Goal: Information Seeking & Learning: Learn about a topic

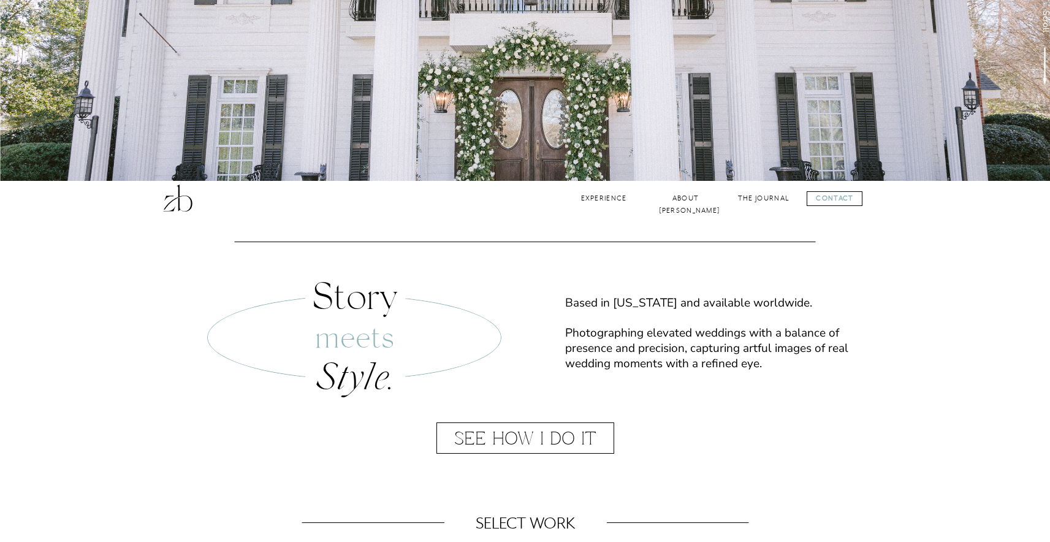
scroll to position [347, 0]
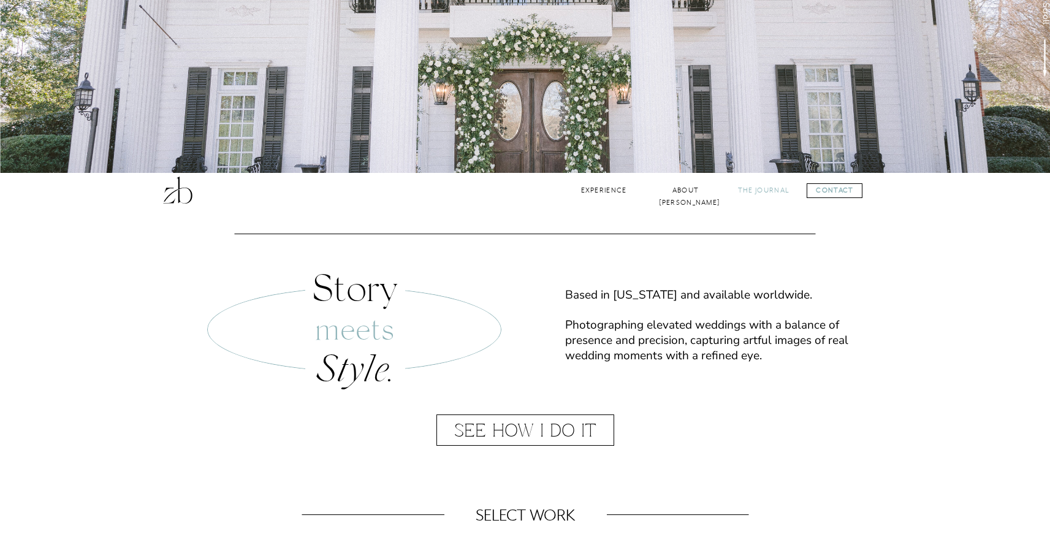
click at [754, 190] on nav "The Journal" at bounding box center [764, 191] width 53 height 12
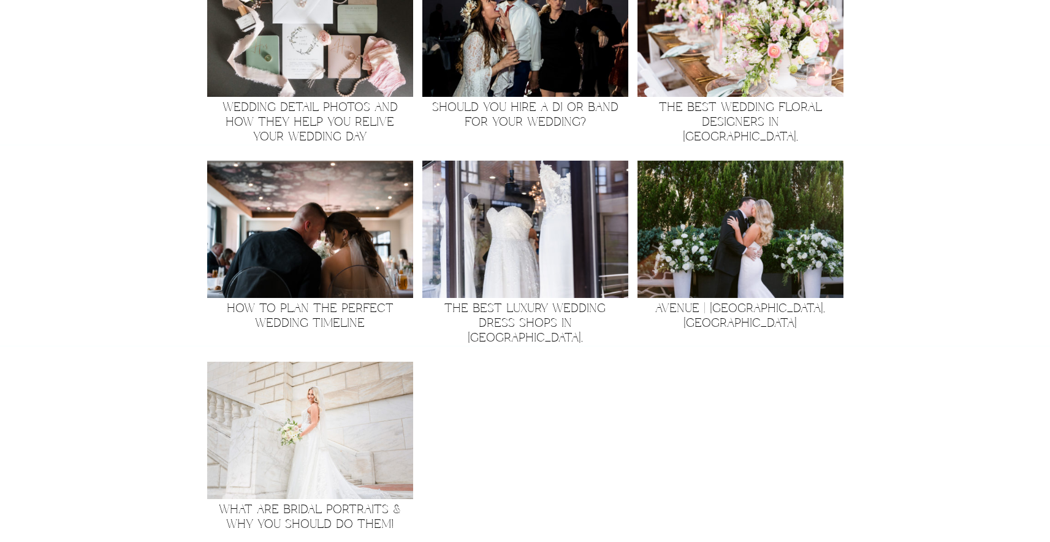
scroll to position [2068, 0]
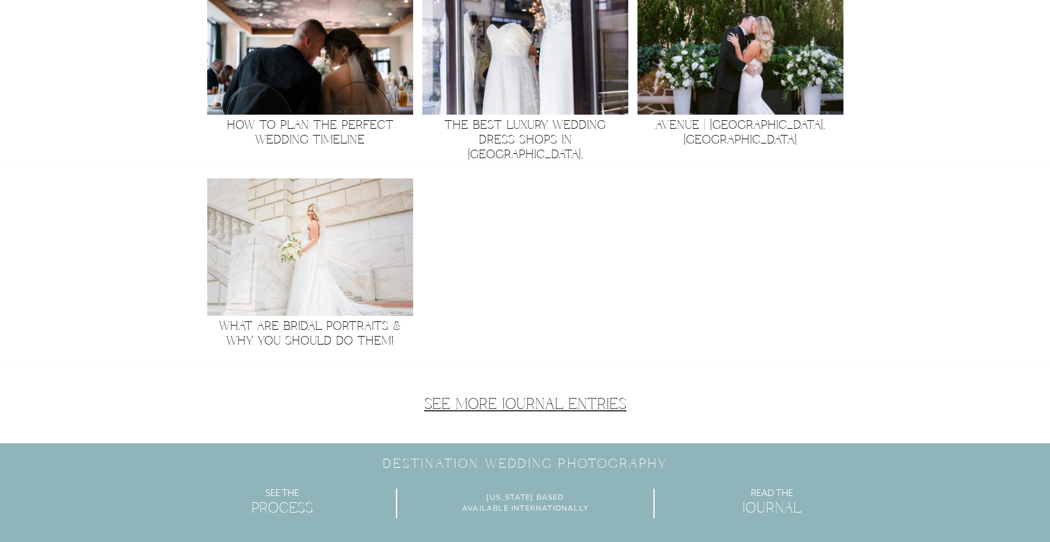
click at [566, 398] on link "See More Journal Entries" at bounding box center [525, 405] width 202 height 20
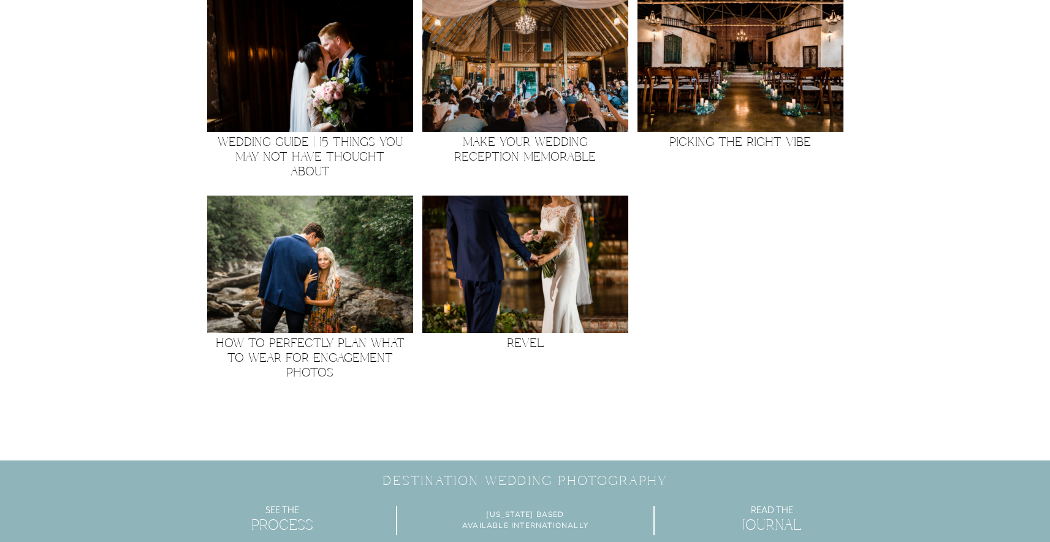
scroll to position [707, 0]
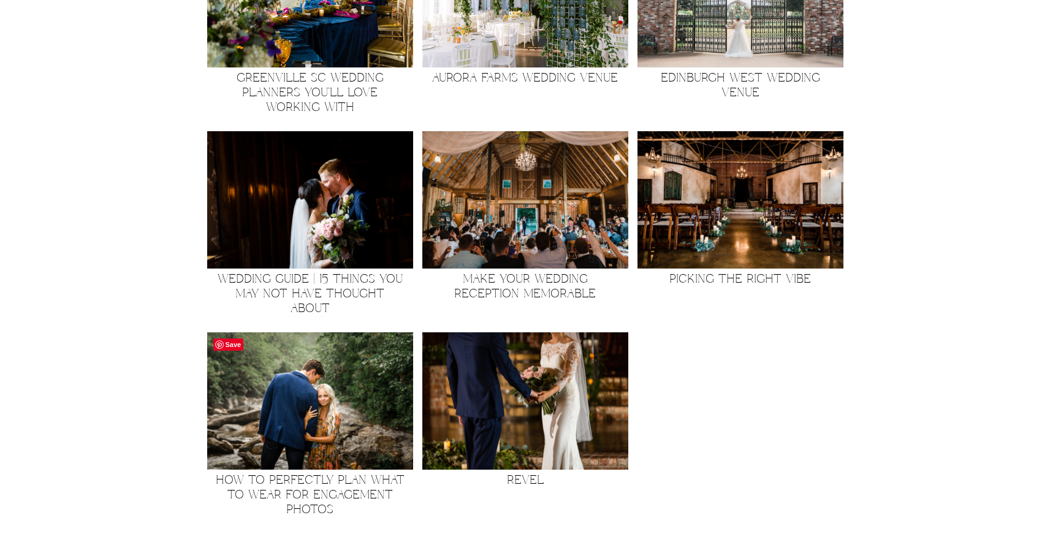
click at [329, 391] on img at bounding box center [310, 400] width 206 height 137
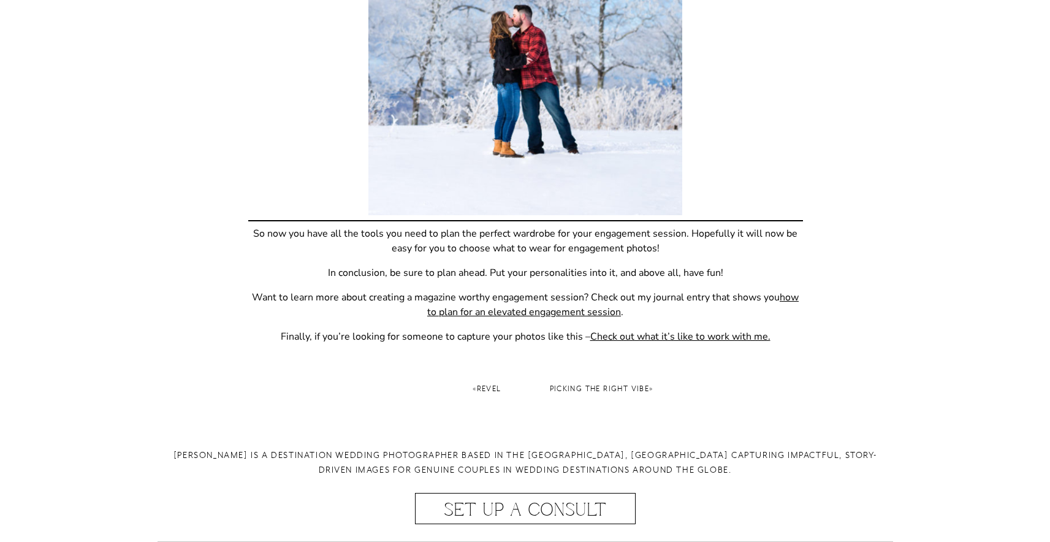
scroll to position [4040, 0]
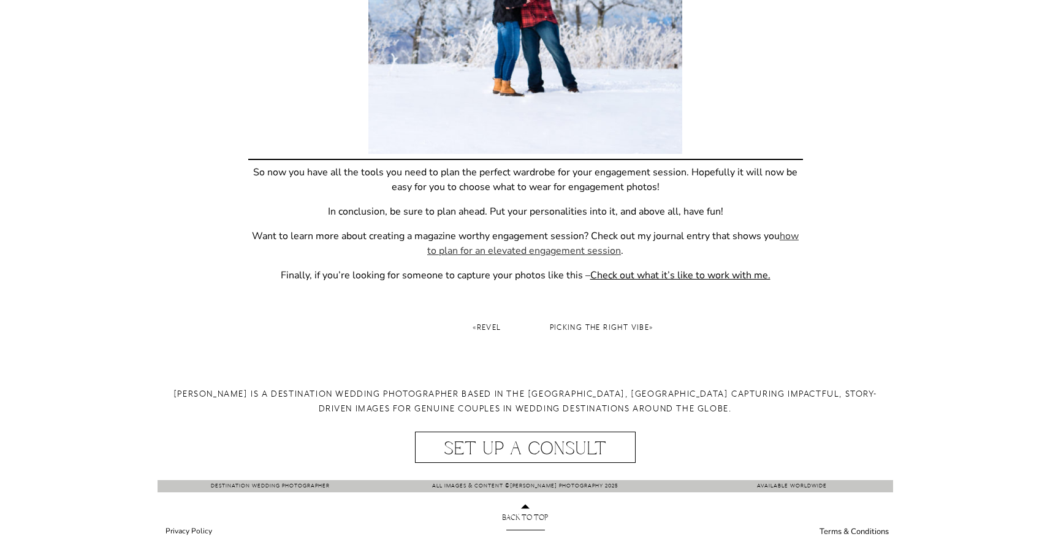
click at [570, 251] on link "how to plan for an elevated engagement session" at bounding box center [613, 243] width 372 height 28
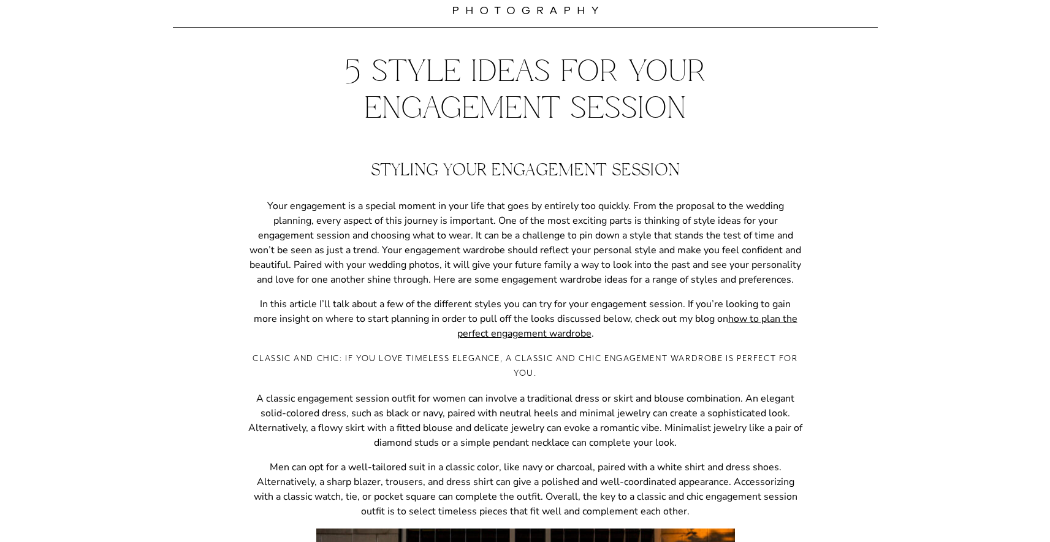
scroll to position [32, 0]
